Goal: Transaction & Acquisition: Purchase product/service

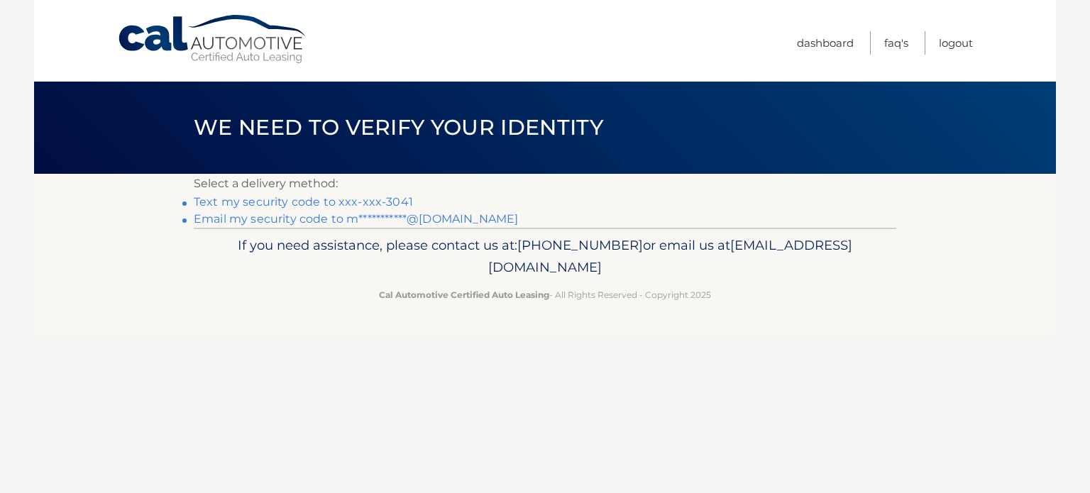
click at [309, 201] on link "Text my security code to xxx-xxx-3041" at bounding box center [303, 201] width 219 height 13
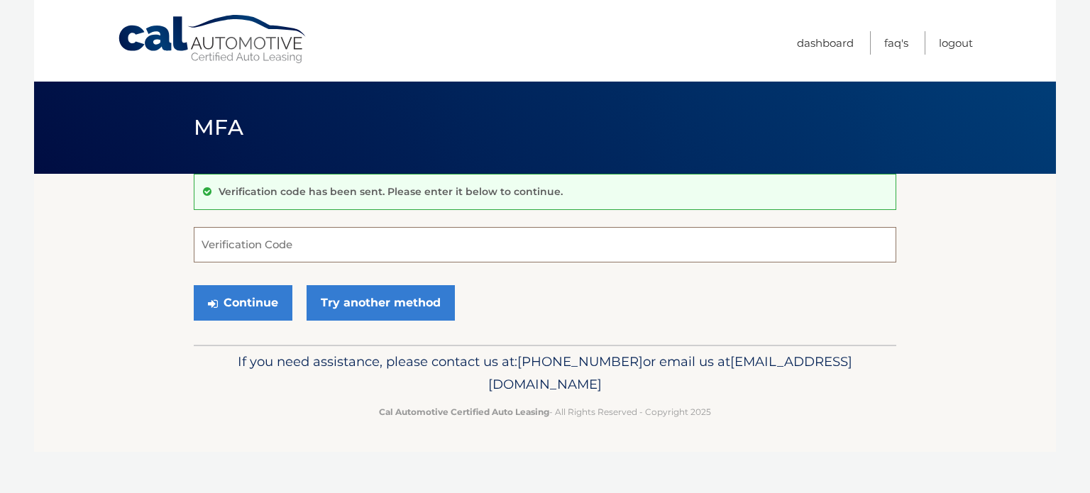
click at [333, 245] on input "Verification Code" at bounding box center [545, 244] width 703 height 35
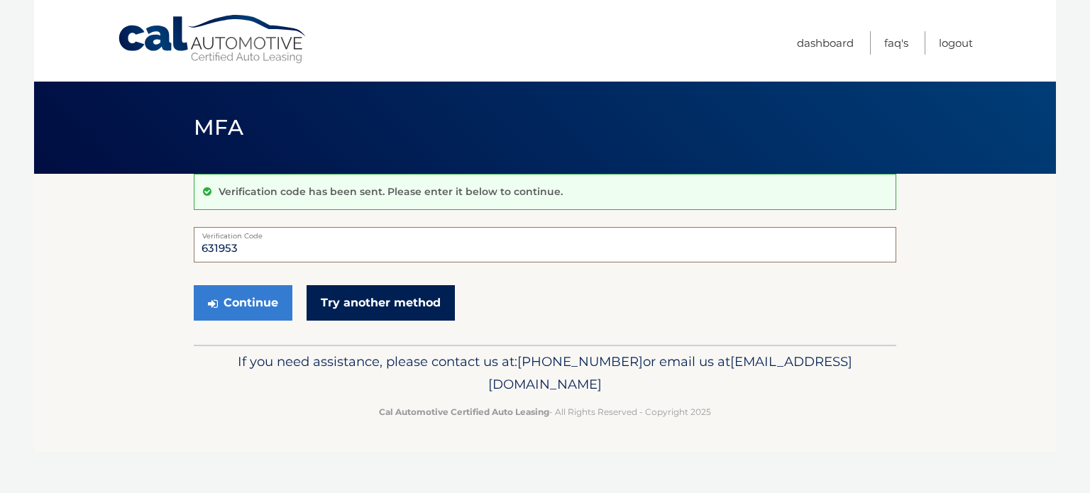
type input "631953"
click at [402, 297] on link "Try another method" at bounding box center [381, 302] width 148 height 35
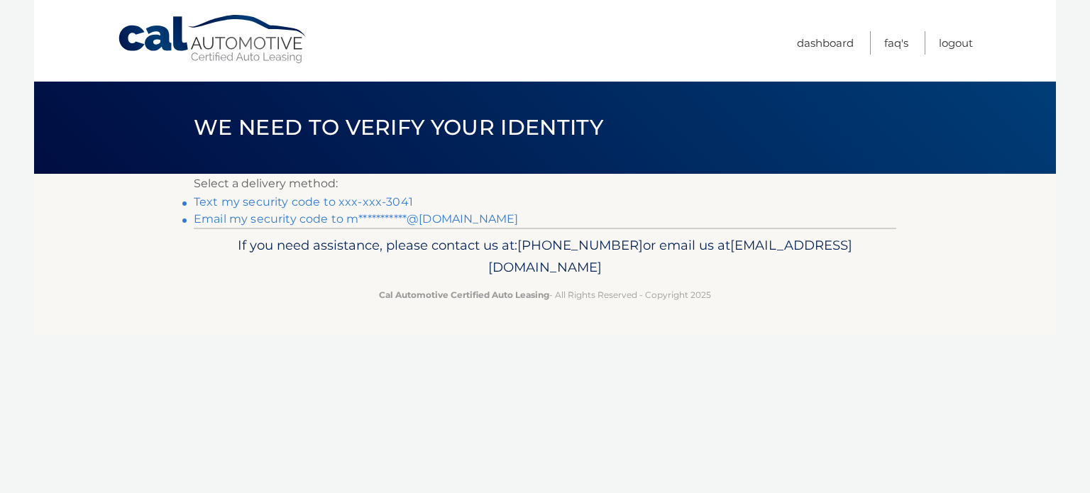
click at [359, 202] on link "Text my security code to xxx-xxx-3041" at bounding box center [303, 201] width 219 height 13
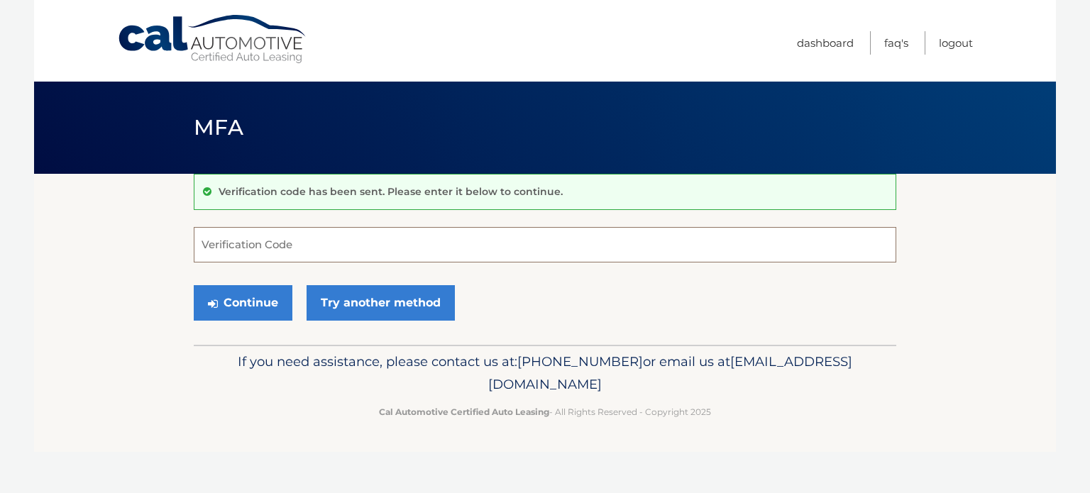
click at [304, 248] on input "Verification Code" at bounding box center [545, 244] width 703 height 35
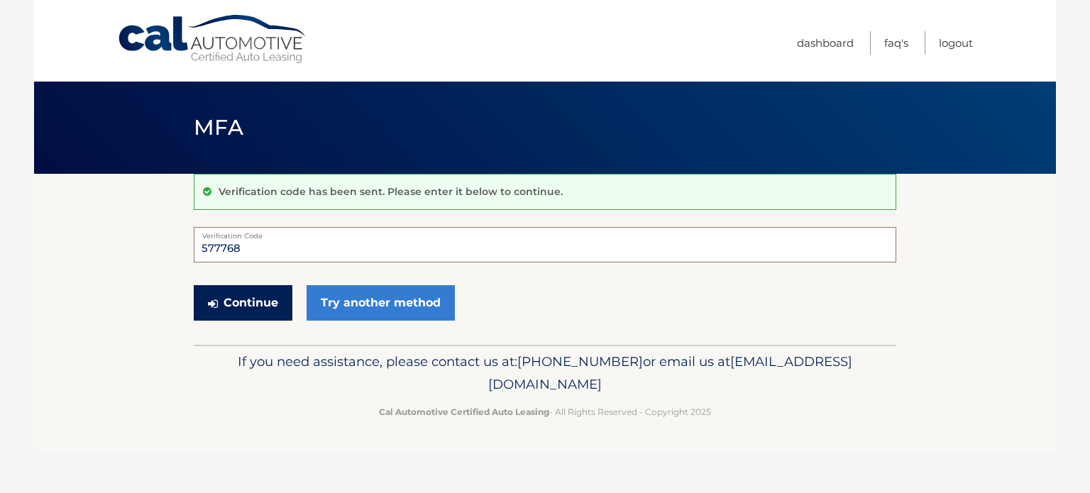
type input "577768"
click at [259, 295] on button "Continue" at bounding box center [243, 302] width 99 height 35
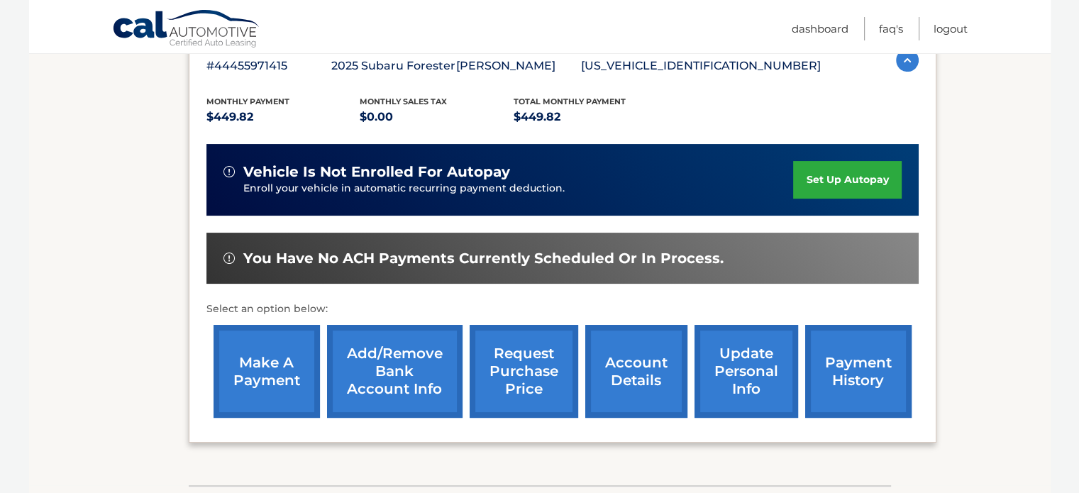
scroll to position [284, 0]
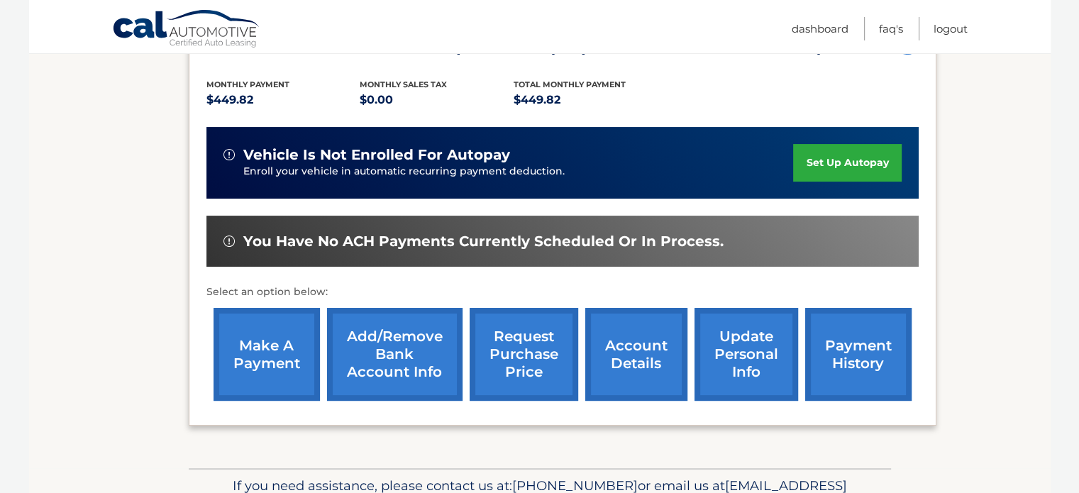
click at [258, 354] on link "make a payment" at bounding box center [267, 354] width 106 height 93
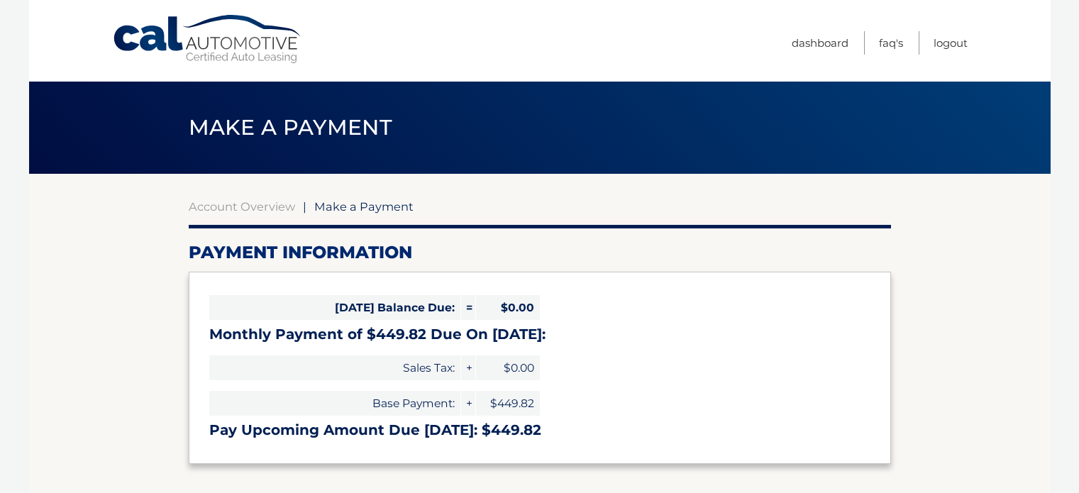
select select "MWExMmZmNDgtNzRiYS00NjIxLWFhMGQtZTZiMTMxM2UxNjFm"
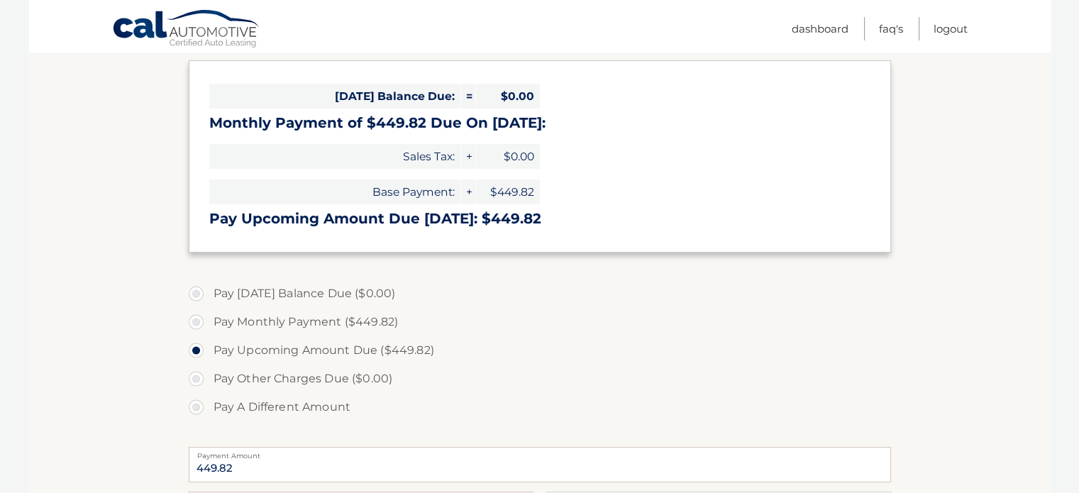
scroll to position [213, 0]
click at [199, 320] on label "Pay Monthly Payment ($449.82)" at bounding box center [540, 321] width 703 height 28
click at [199, 320] on input "Pay Monthly Payment ($449.82)" at bounding box center [201, 318] width 14 height 23
radio input "true"
click at [197, 348] on label "Pay Upcoming Amount Due ($449.82)" at bounding box center [540, 349] width 703 height 28
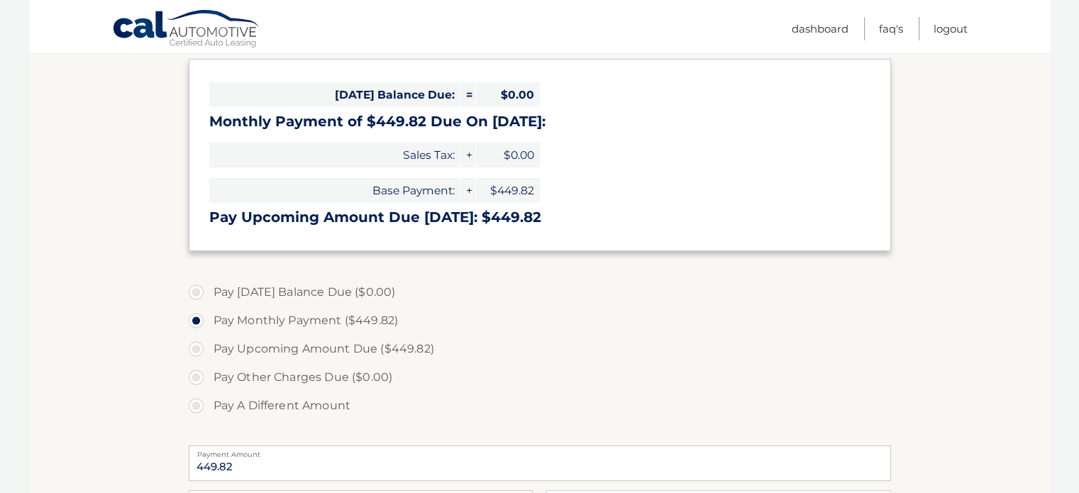
click at [197, 348] on input "Pay Upcoming Amount Due ($449.82)" at bounding box center [201, 346] width 14 height 23
radio input "true"
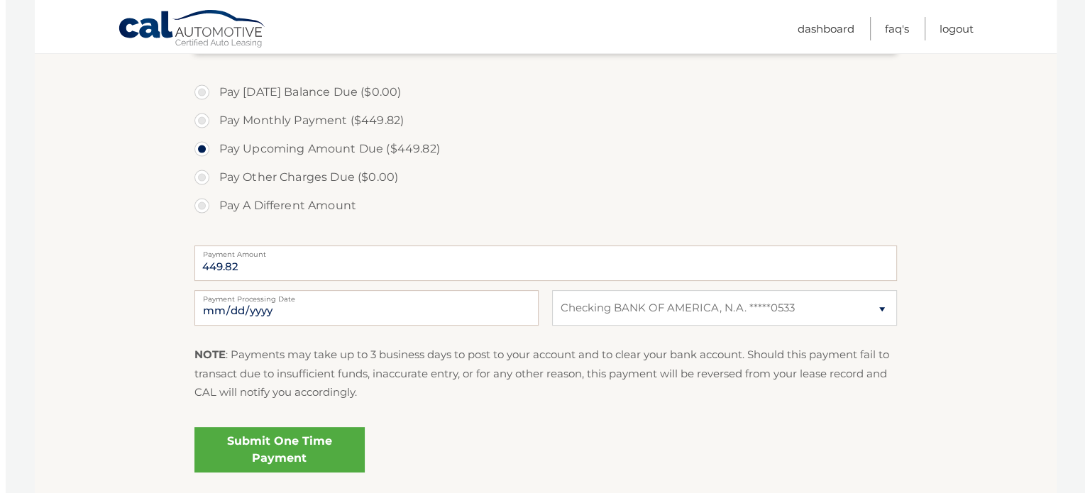
scroll to position [426, 0]
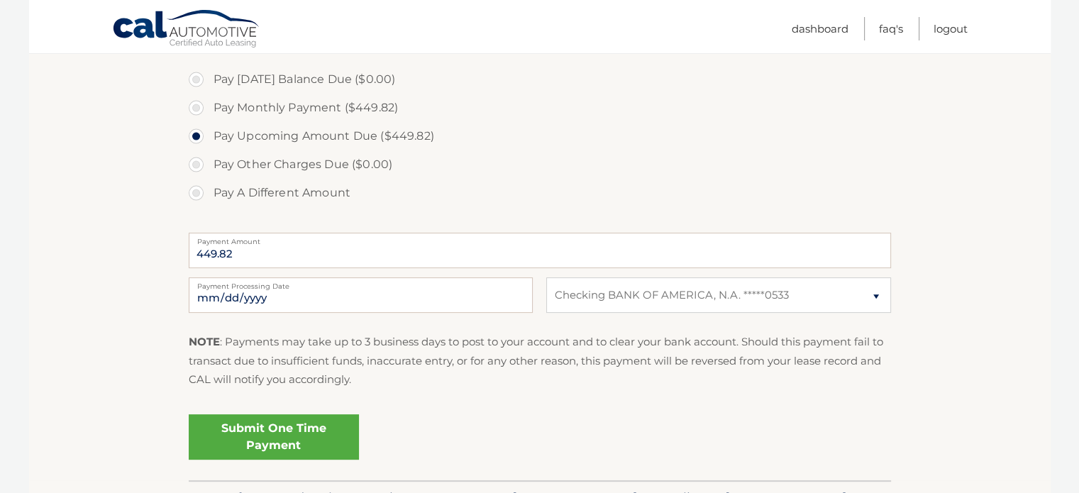
click at [322, 442] on link "Submit One Time Payment" at bounding box center [274, 436] width 170 height 45
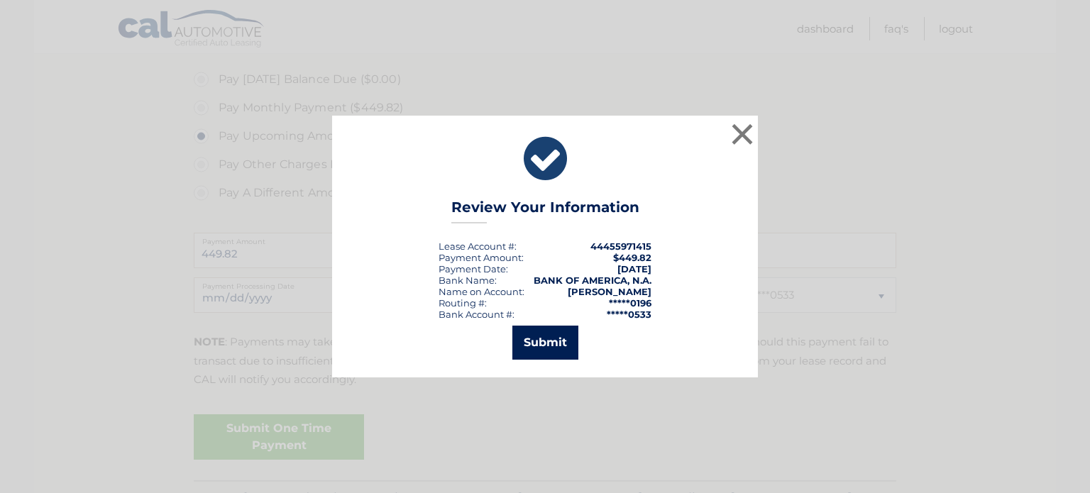
click at [556, 340] on button "Submit" at bounding box center [545, 343] width 66 height 34
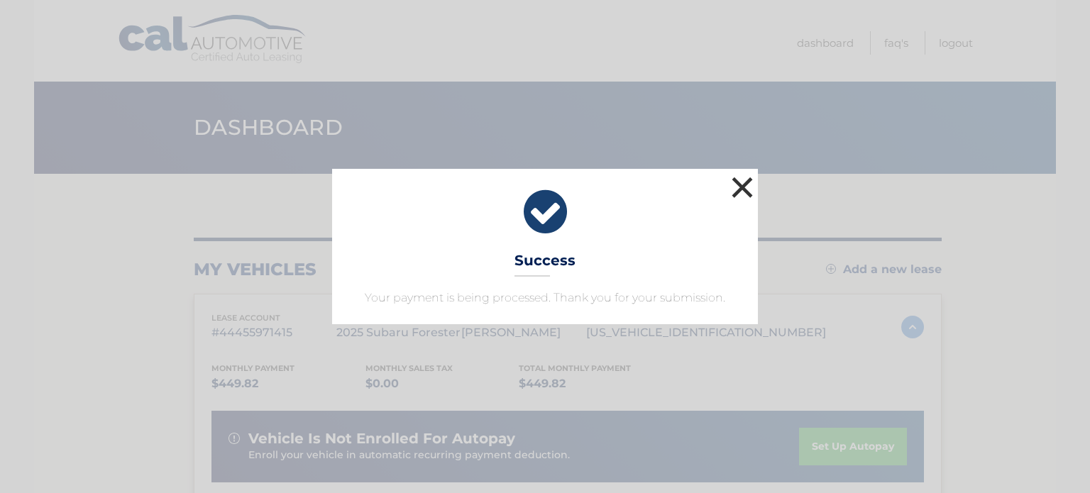
click at [745, 188] on button "×" at bounding box center [742, 187] width 28 height 28
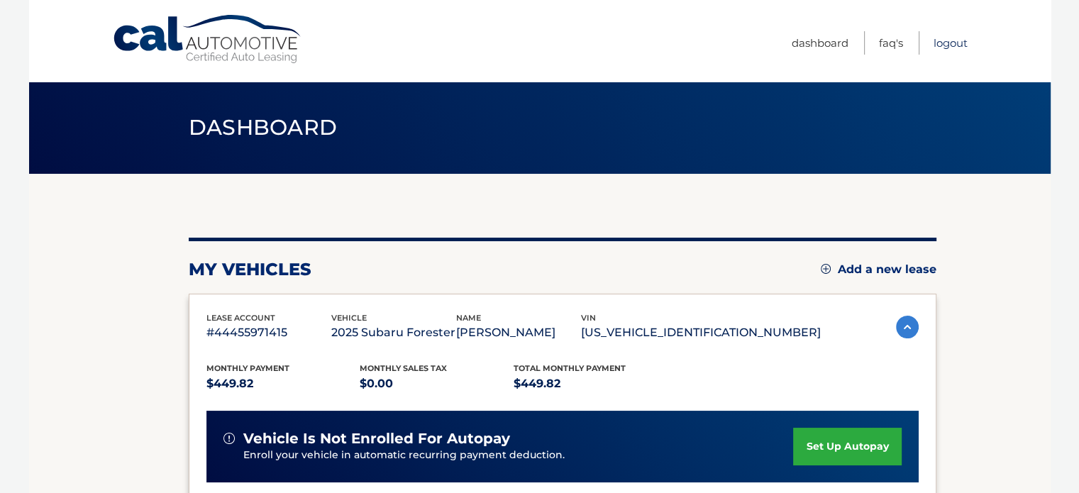
click at [951, 45] on link "Logout" at bounding box center [951, 42] width 34 height 23
